Goal: Information Seeking & Learning: Learn about a topic

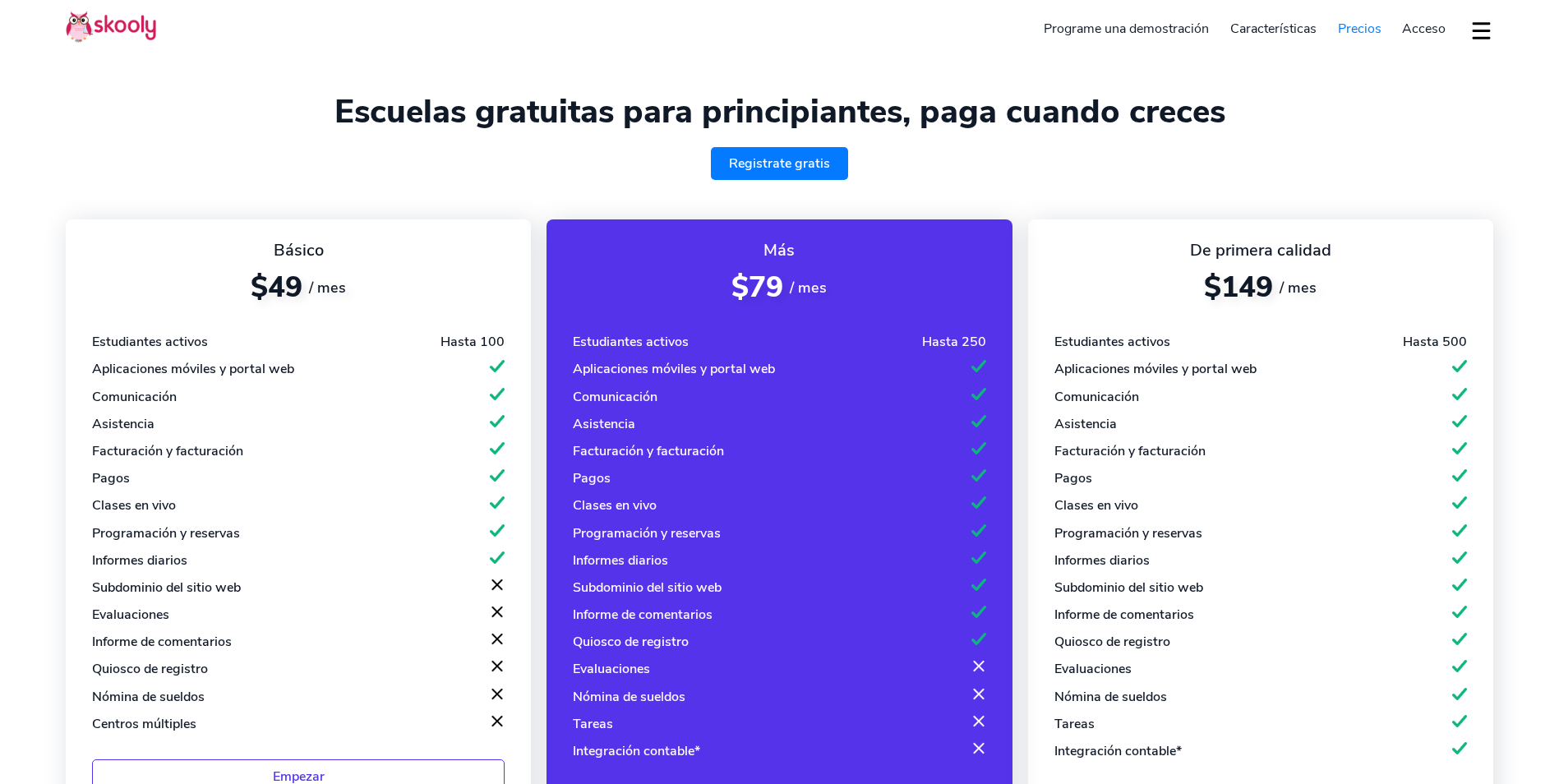
select select "es"
select select "1939"
select select "[US_STATE]"
select select "America/Puerto_Rico"
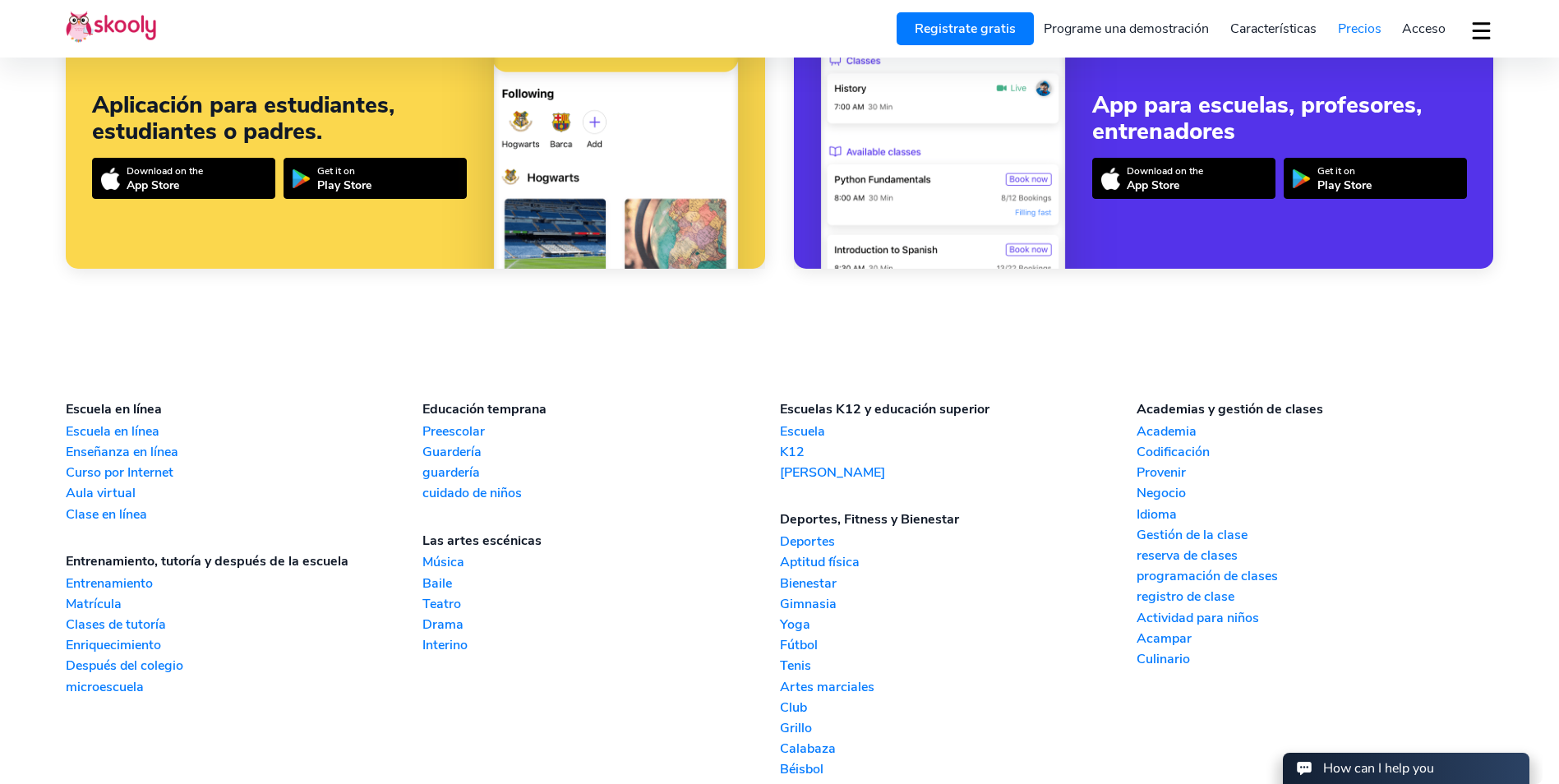
scroll to position [1451, 0]
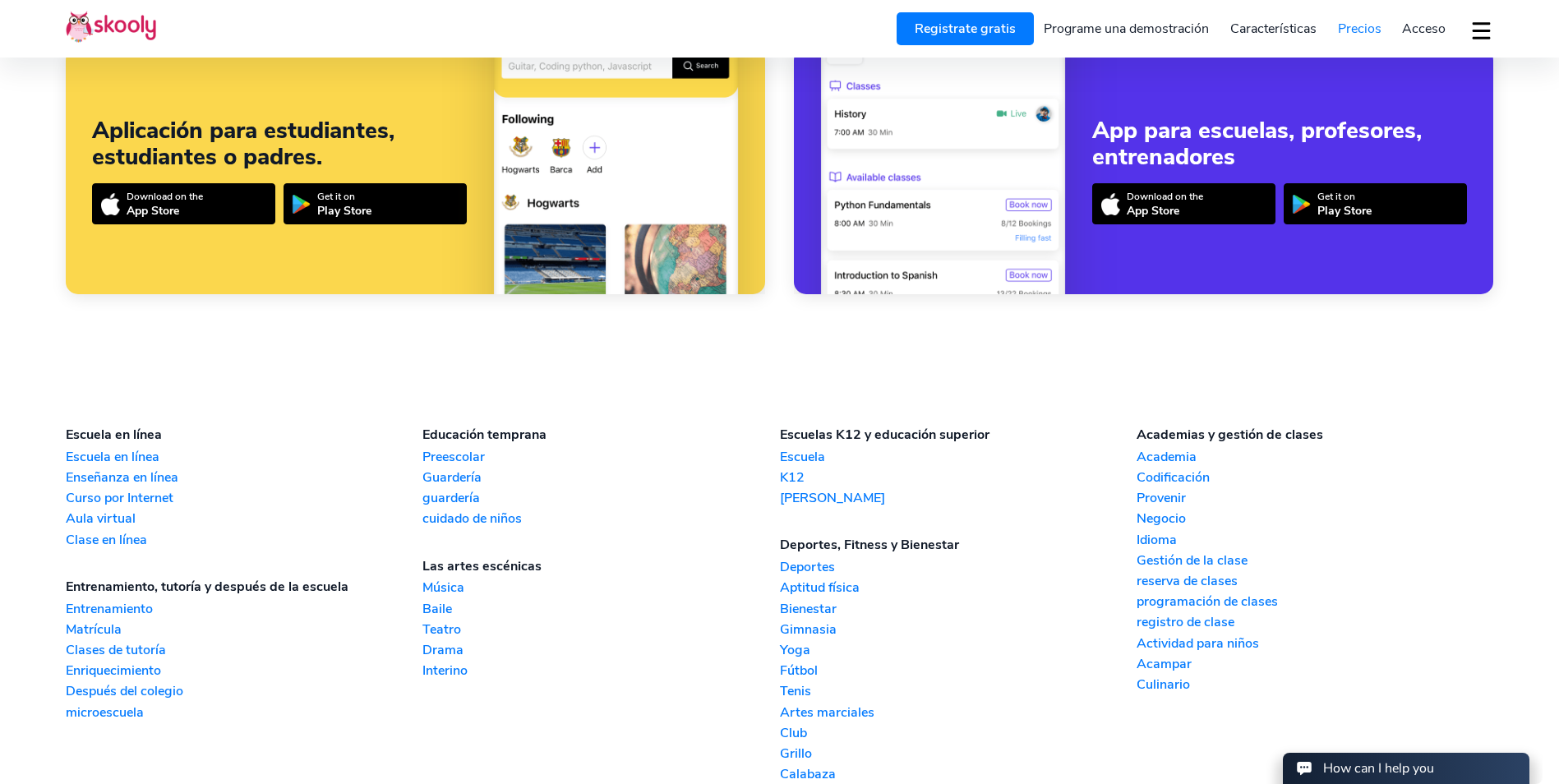
click at [457, 591] on link "Música" at bounding box center [600, 588] width 357 height 18
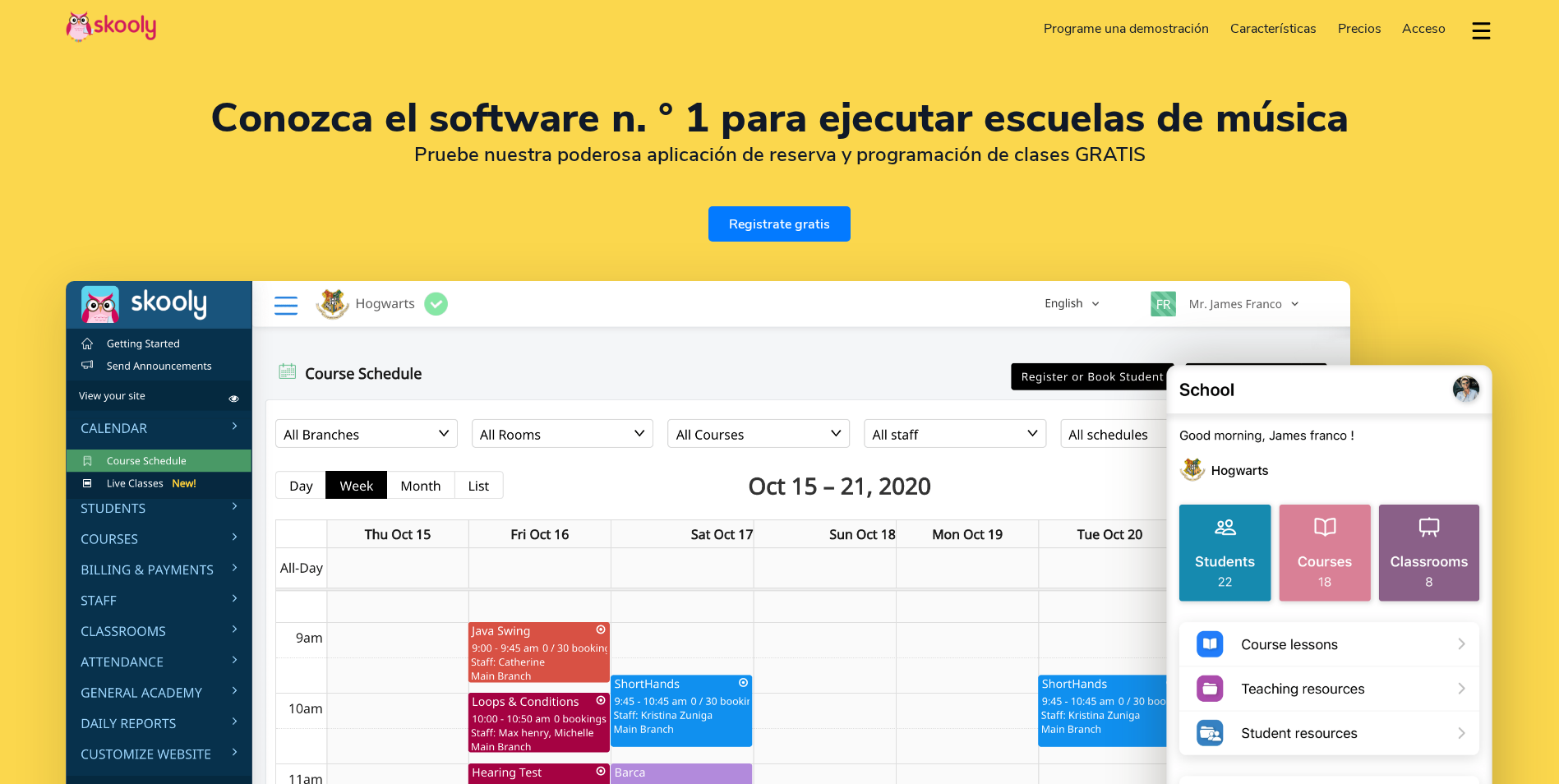
select select "es"
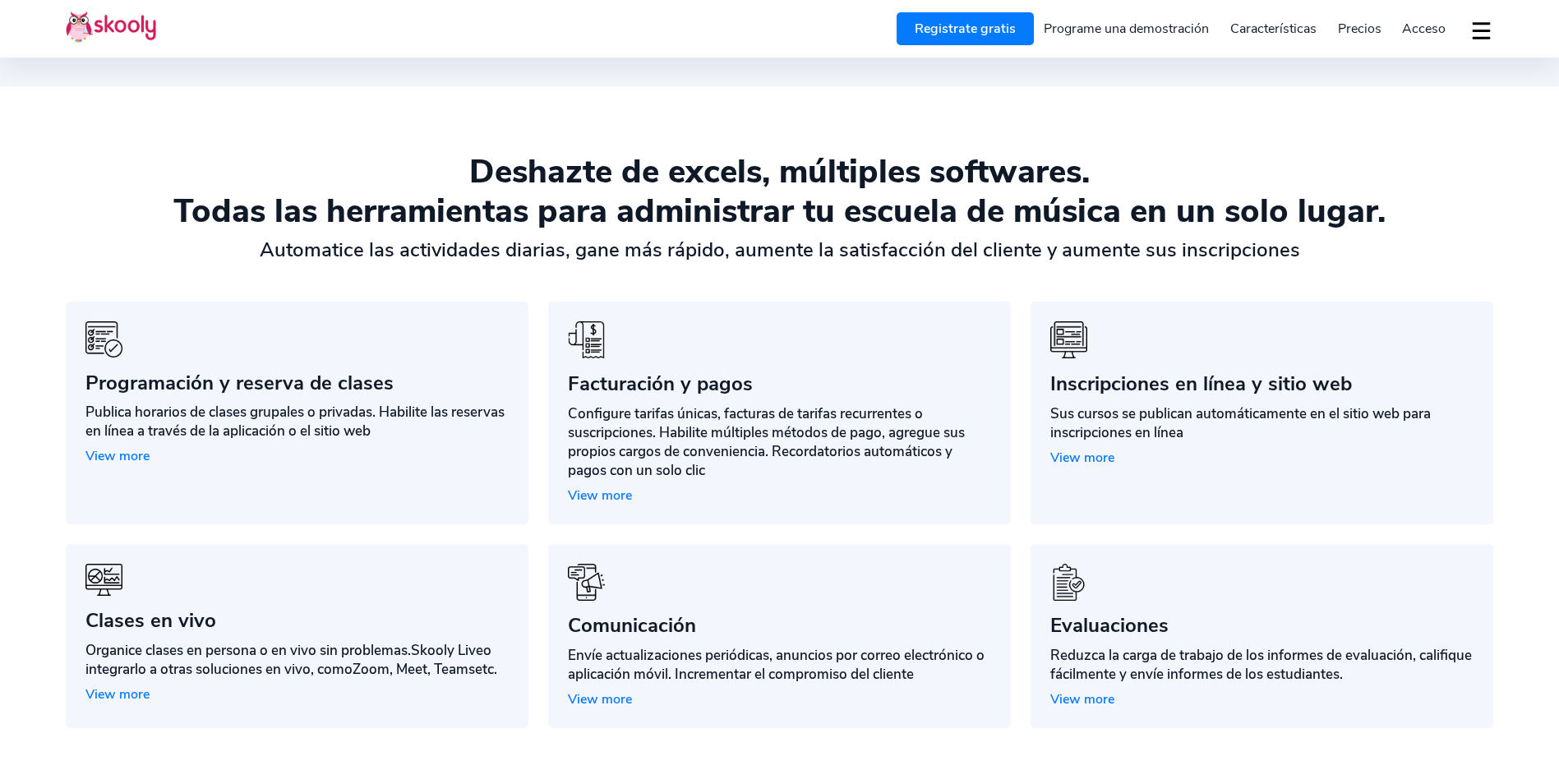
scroll to position [1232, 0]
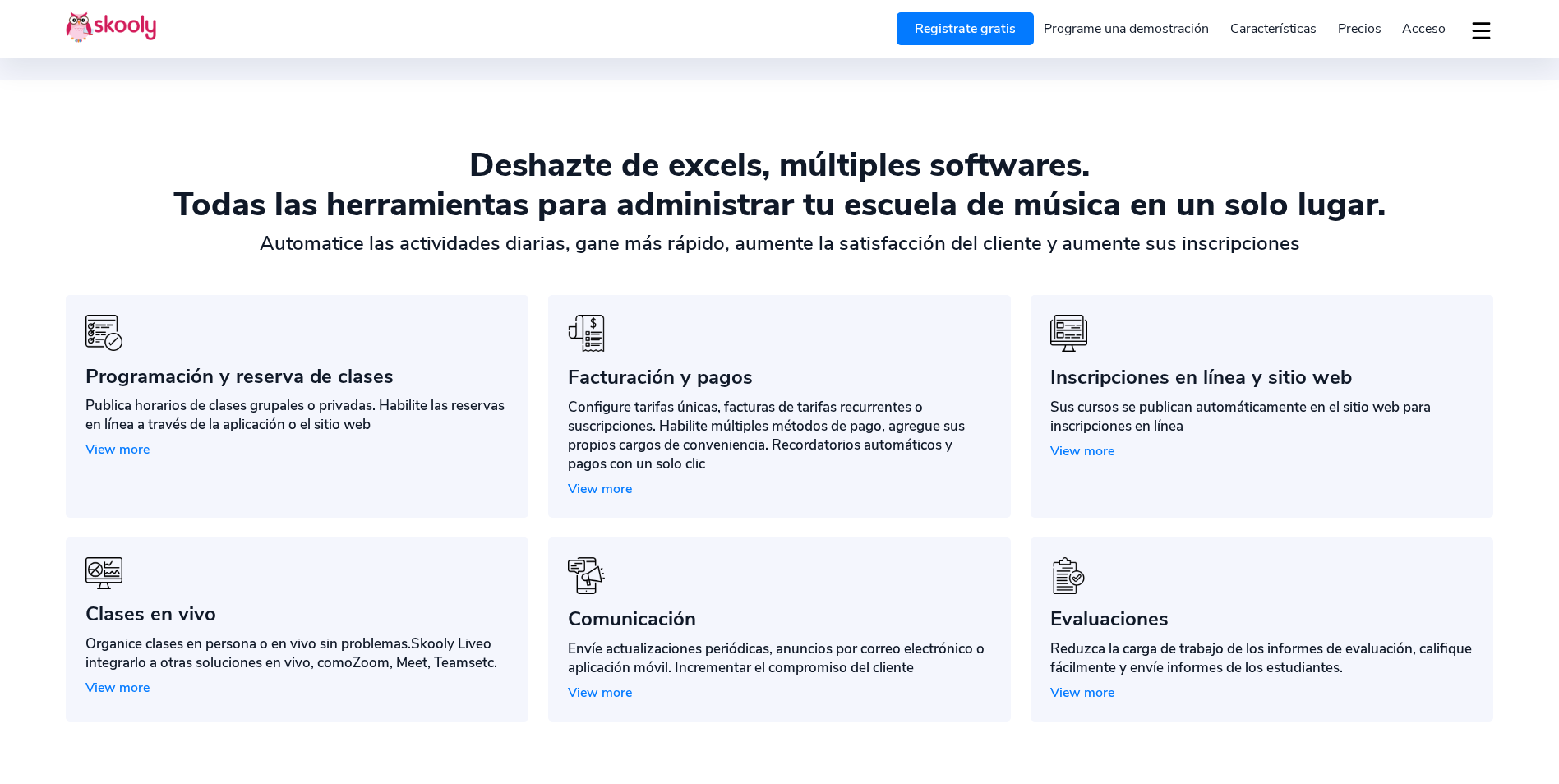
click at [586, 493] on span "View more" at bounding box center [600, 489] width 64 height 18
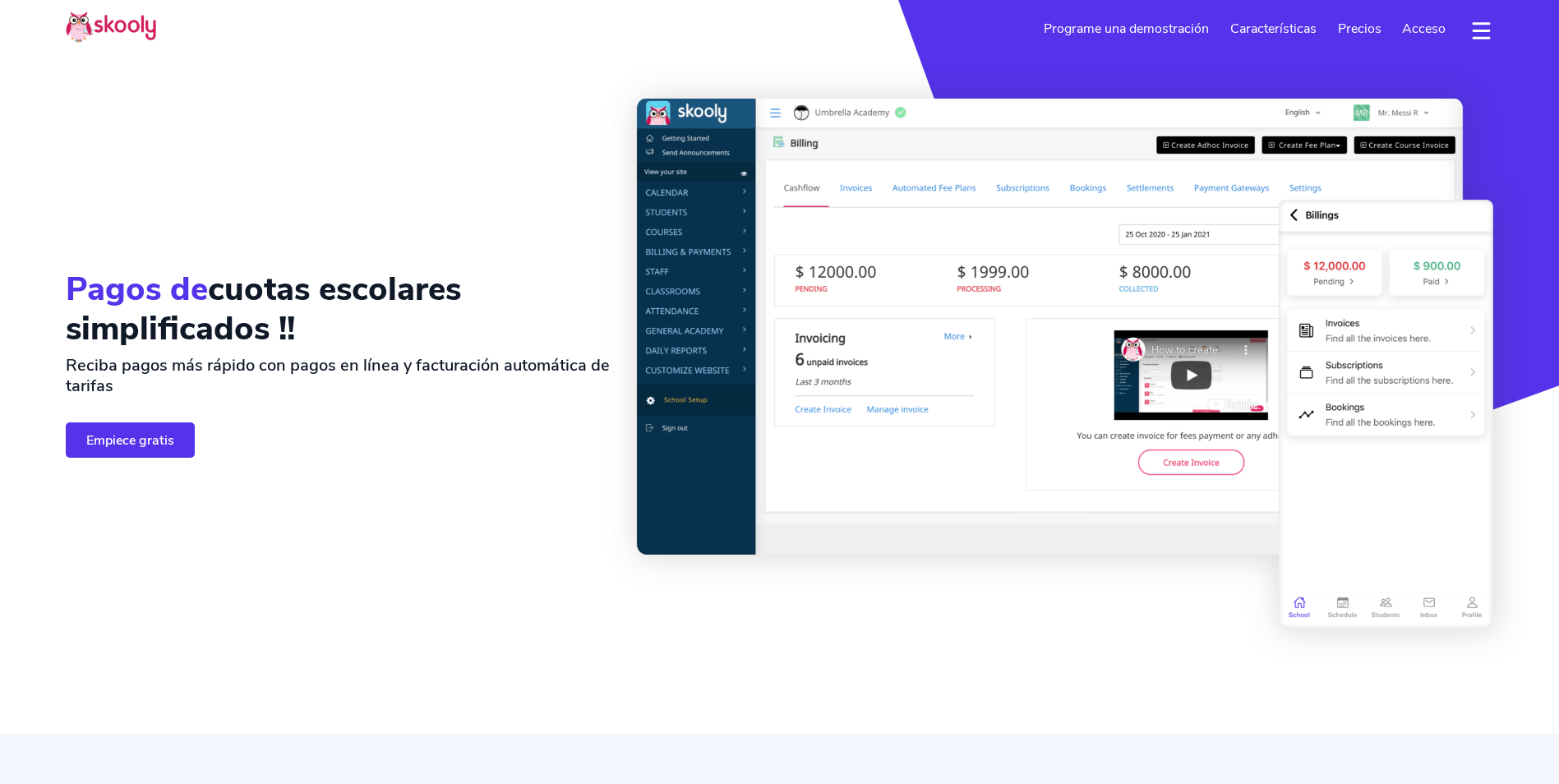
select select "es"
